Goal: Information Seeking & Learning: Stay updated

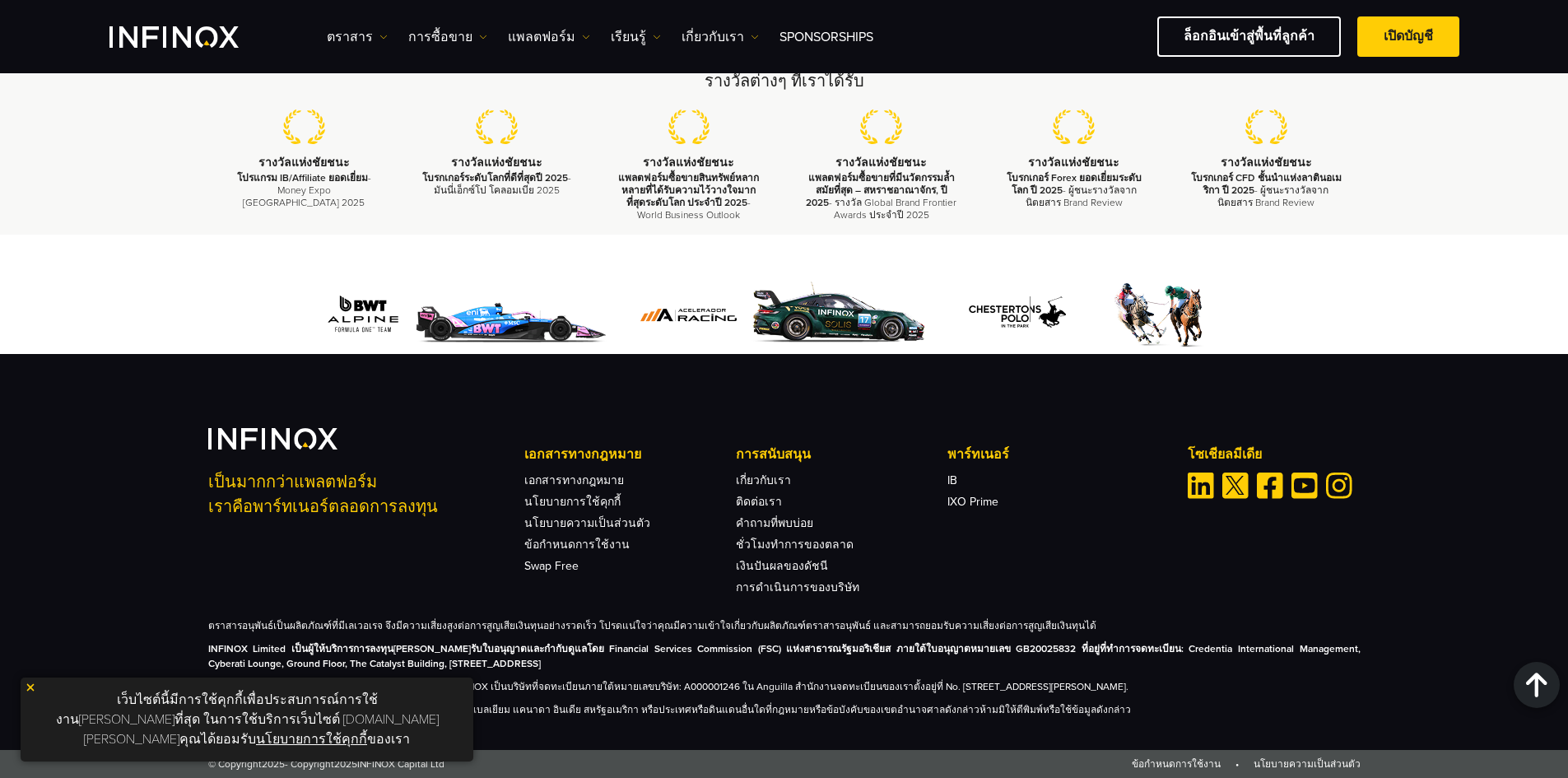
scroll to position [2409, 0]
click at [802, 559] on link "เงินปันผลของดัชนี" at bounding box center [782, 566] width 92 height 14
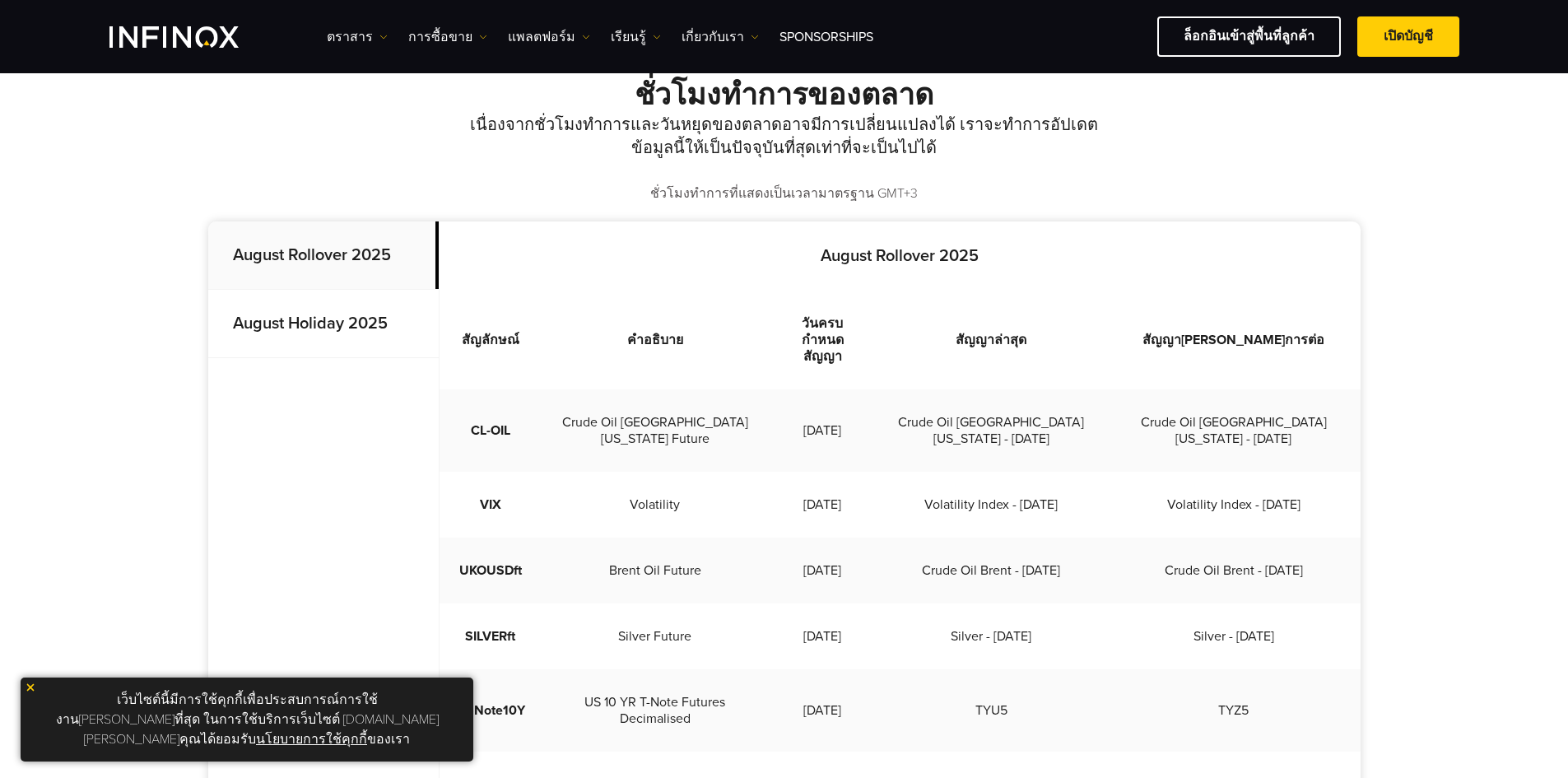
click at [402, 326] on p "August Holiday 2025" at bounding box center [323, 323] width 231 height 68
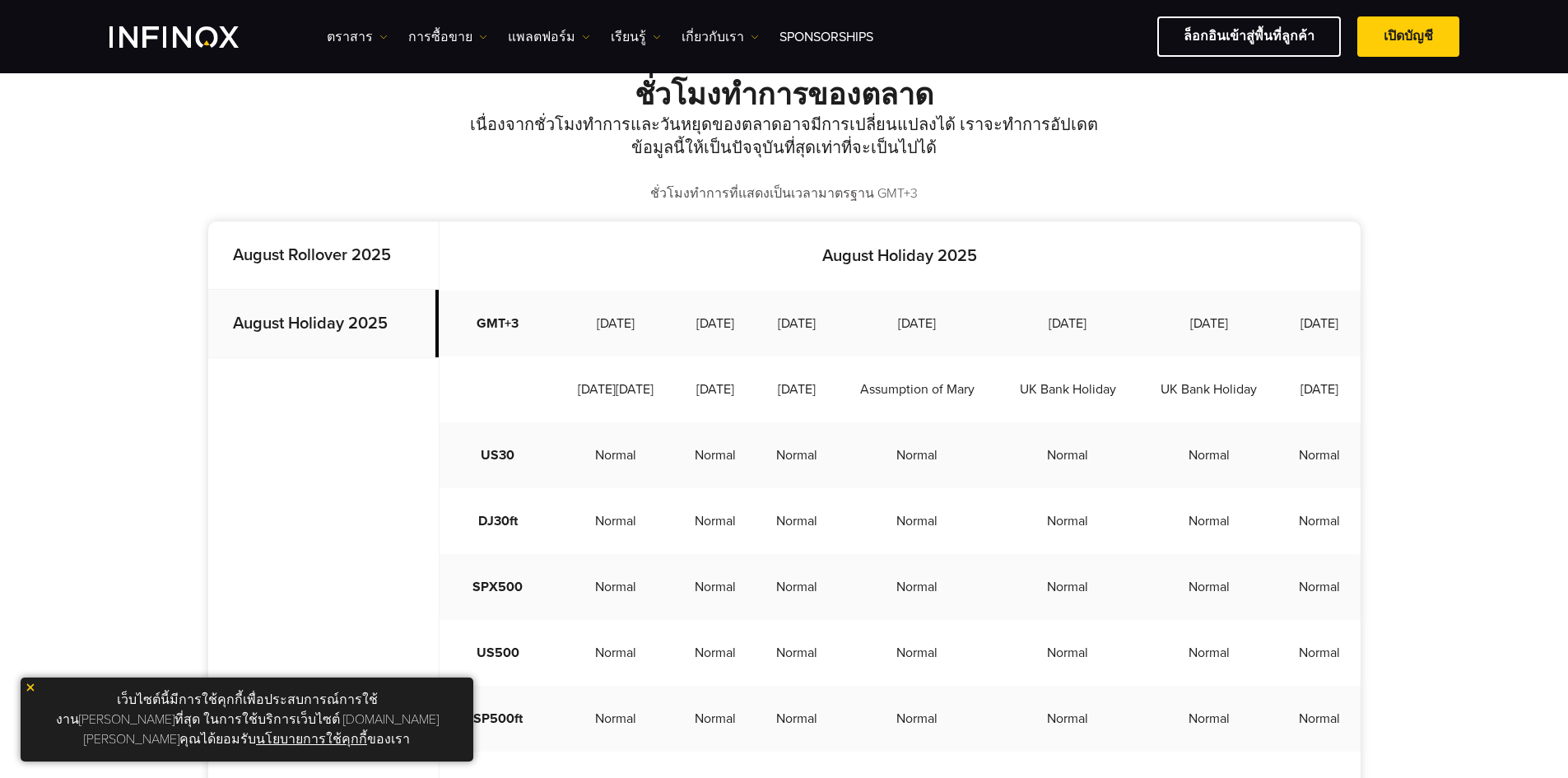
click at [290, 270] on p "August Rollover 2025" at bounding box center [323, 255] width 231 height 68
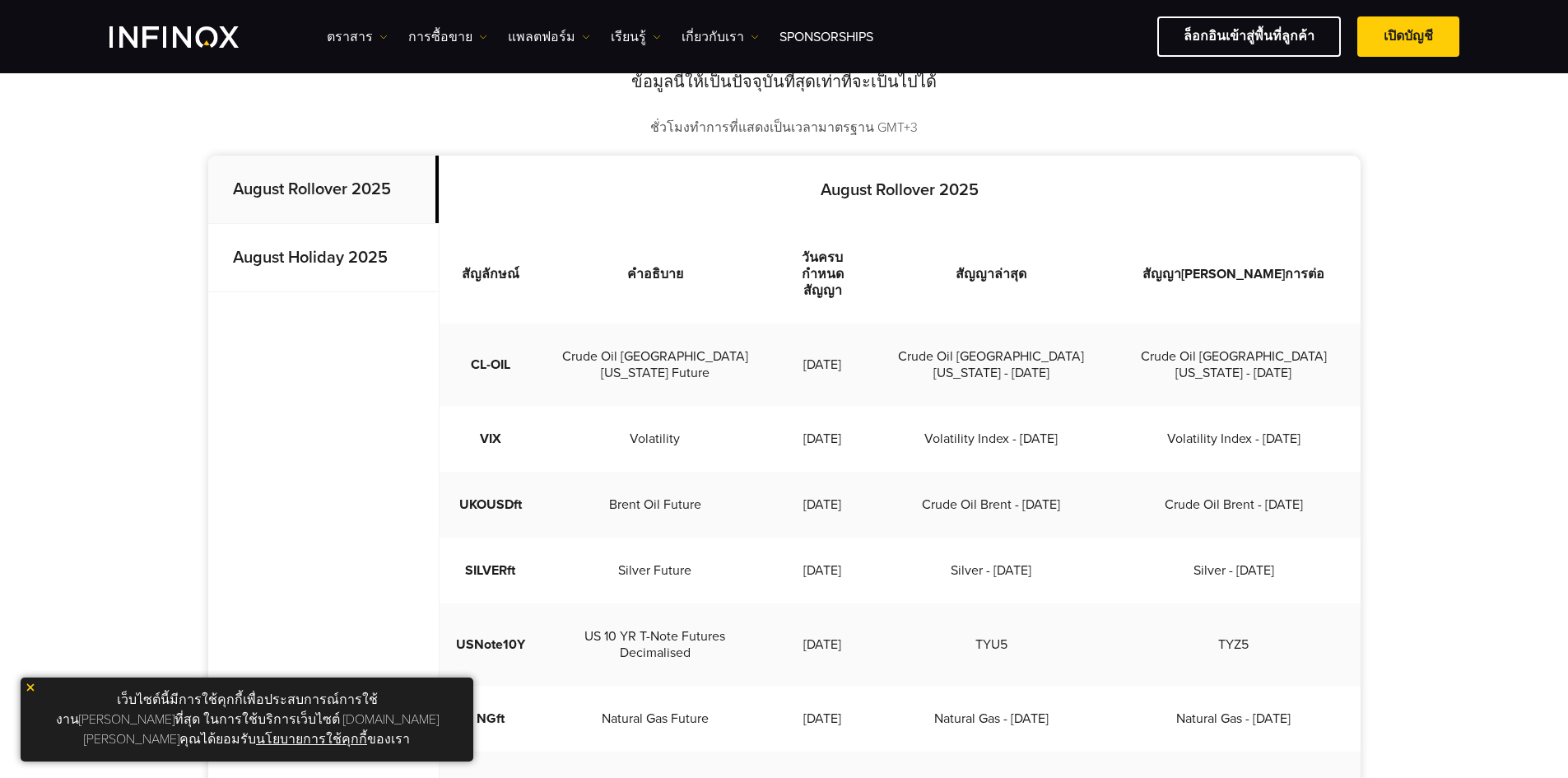
scroll to position [411, 0]
